Goal: Task Accomplishment & Management: Manage account settings

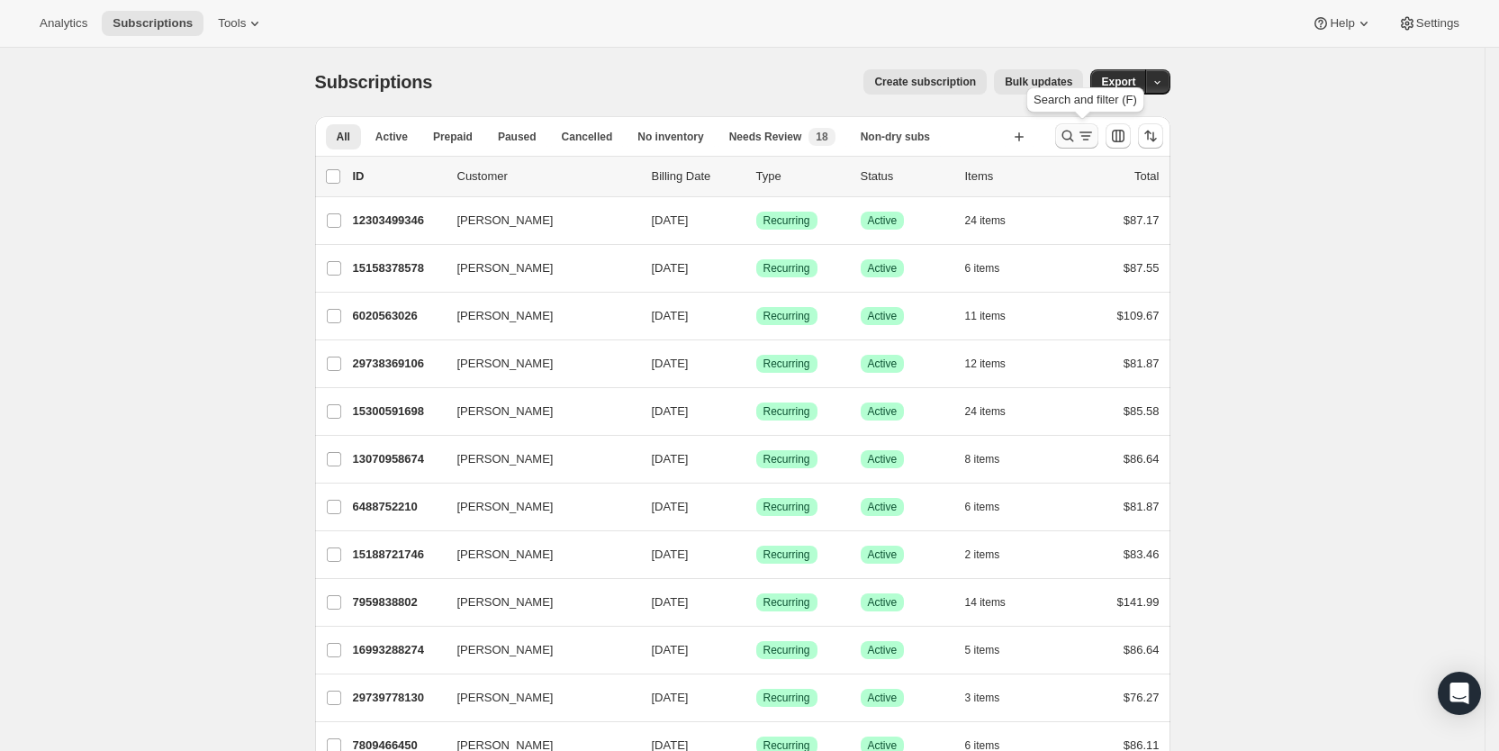
click at [1087, 131] on icon "Search and filter results" at bounding box center [1086, 136] width 18 height 18
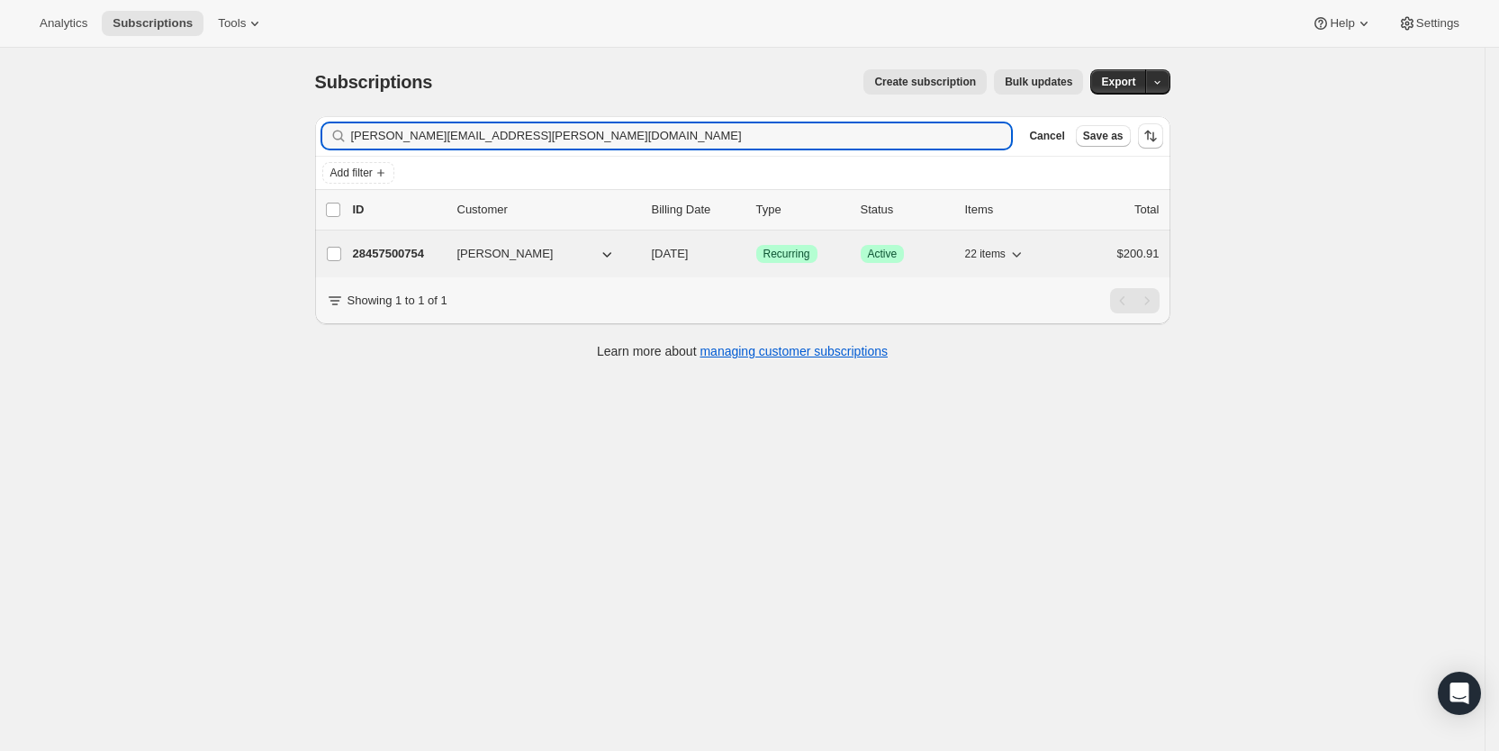
type input "[PERSON_NAME][EMAIL_ADDRESS][PERSON_NAME][DOMAIN_NAME]"
click at [684, 248] on span "[DATE]" at bounding box center [670, 254] width 37 height 14
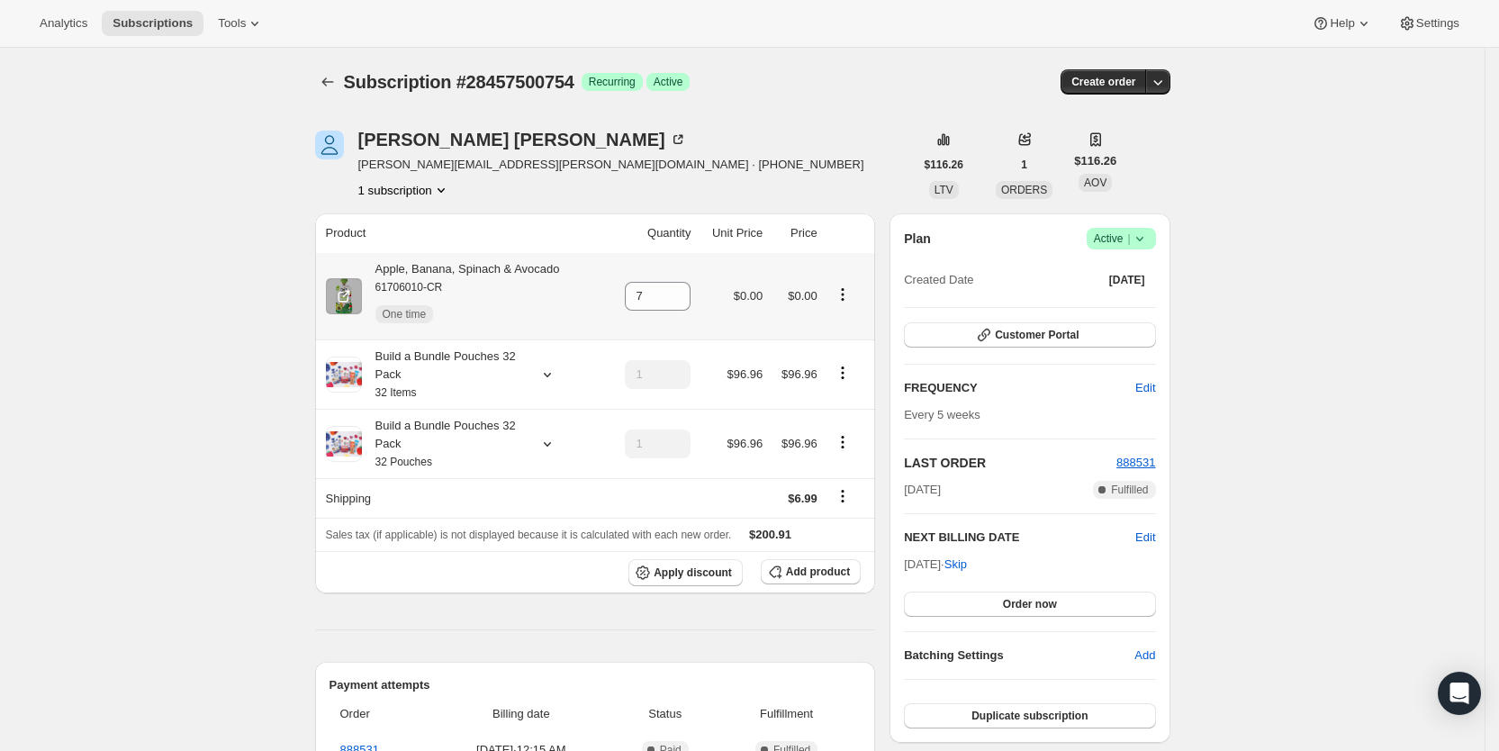
click at [846, 296] on icon "Product actions" at bounding box center [843, 294] width 18 height 18
click at [833, 390] on span "Remove" at bounding box center [813, 391] width 43 height 14
type input "0"
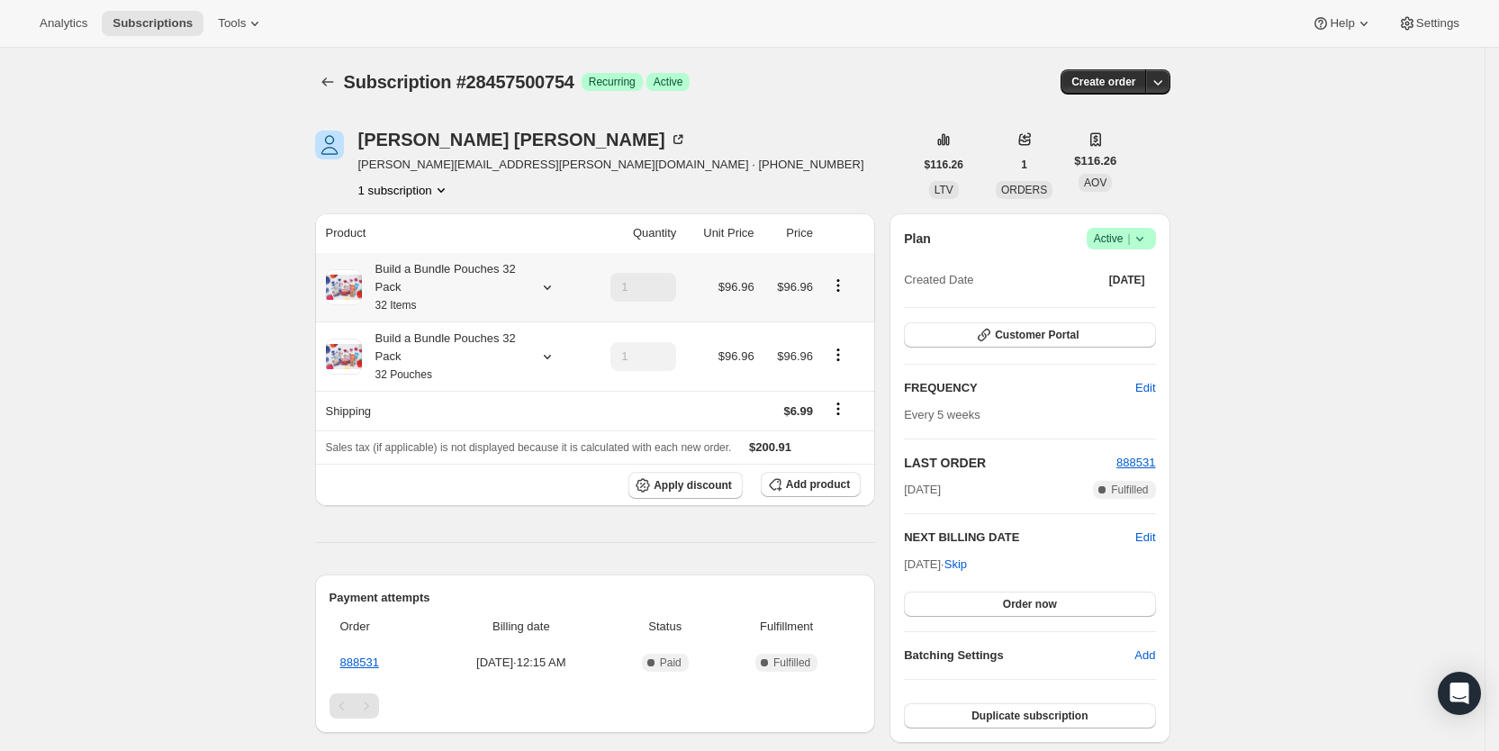
click at [555, 283] on icon at bounding box center [547, 287] width 18 height 18
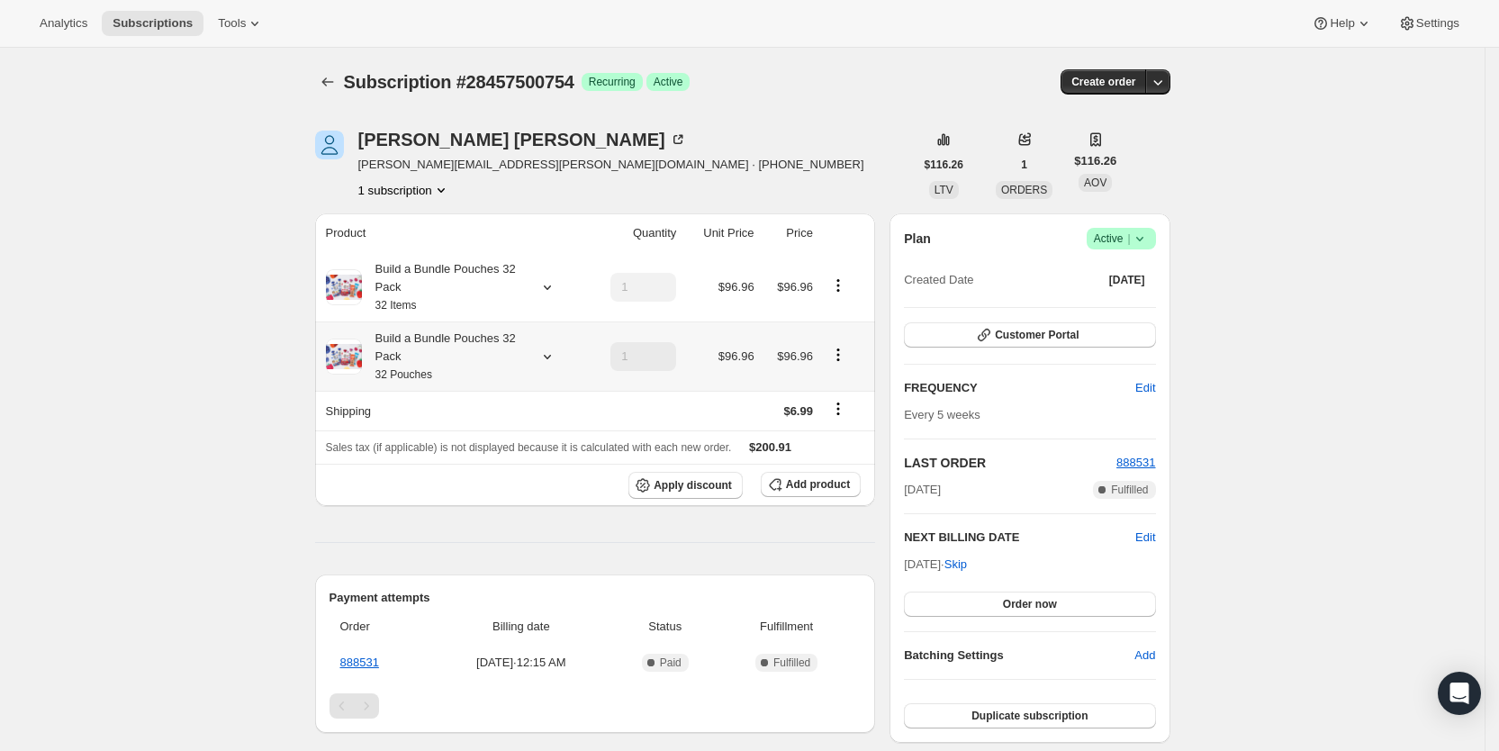
click at [555, 357] on icon at bounding box center [547, 356] width 18 height 18
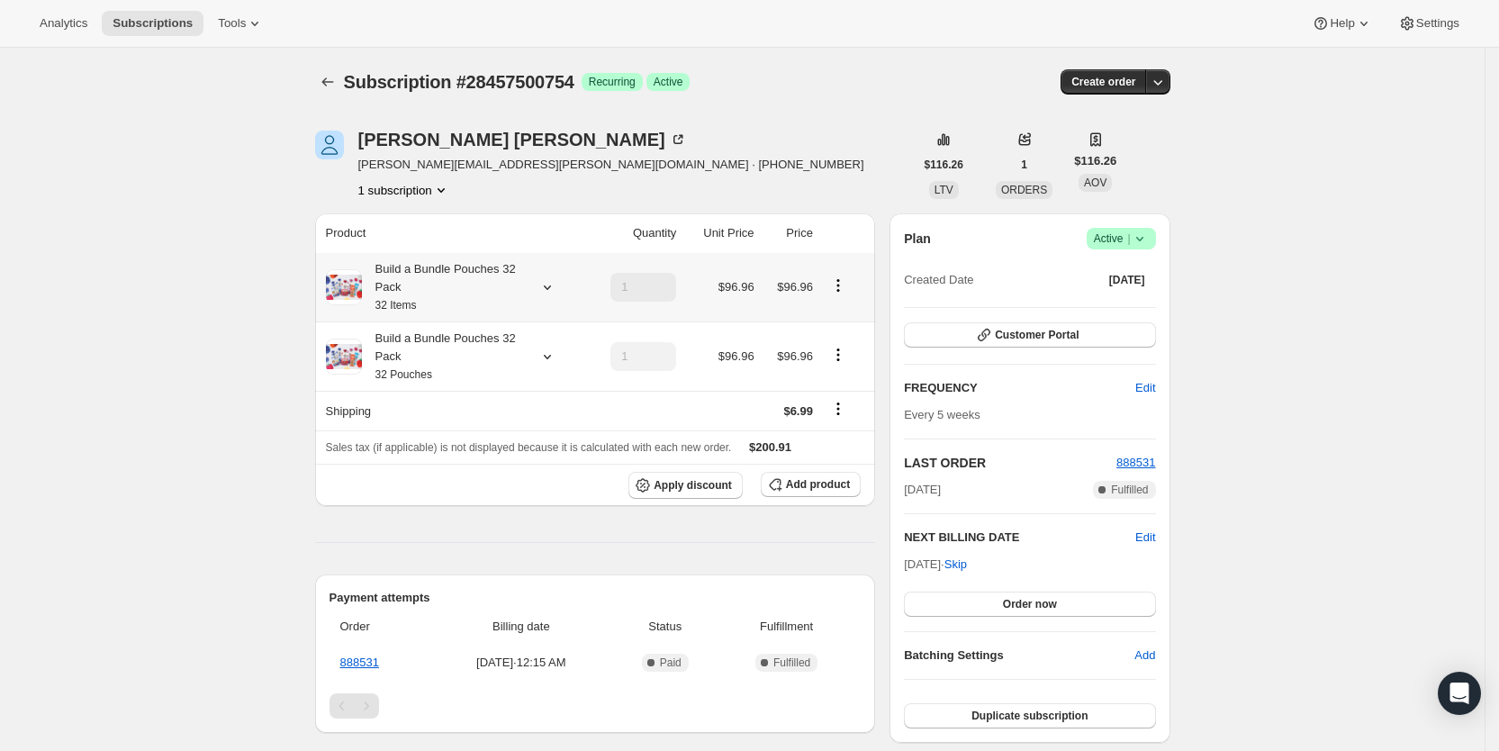
click at [847, 285] on icon "Product actions" at bounding box center [838, 285] width 18 height 18
click at [825, 446] on span "Remove" at bounding box center [810, 443] width 43 height 14
type input "0"
